Goal: Find contact information: Find contact information

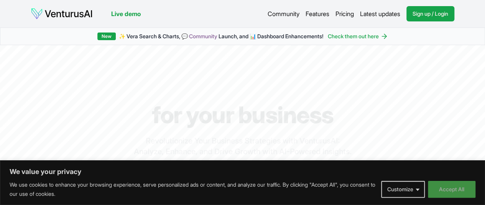
click at [453, 190] on button "Accept All" at bounding box center [452, 189] width 48 height 17
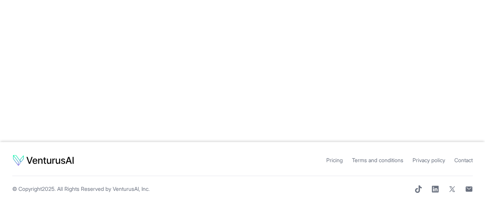
scroll to position [1907, 0]
click at [456, 157] on link "Contact" at bounding box center [463, 160] width 18 height 7
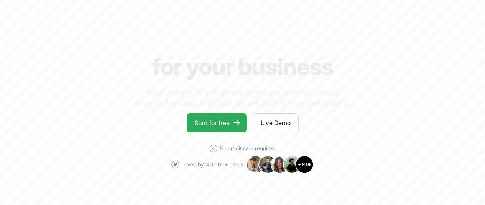
scroll to position [0, 0]
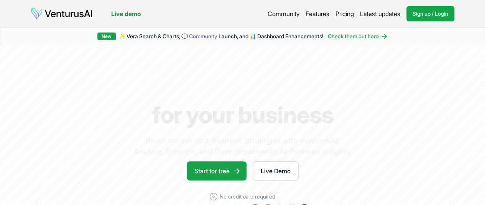
click at [283, 16] on link "Community" at bounding box center [284, 13] width 32 height 9
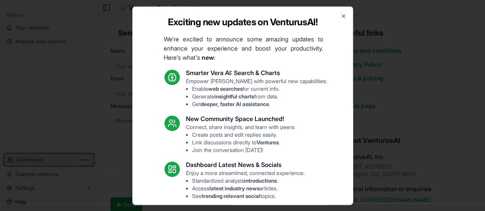
click at [337, 19] on div "Exciting new updates on VenturusAI! We're excited to announce some amazing upda…" at bounding box center [242, 105] width 221 height 199
click at [340, 16] on icon "button" at bounding box center [343, 16] width 6 height 6
